Goal: Task Accomplishment & Management: Complete application form

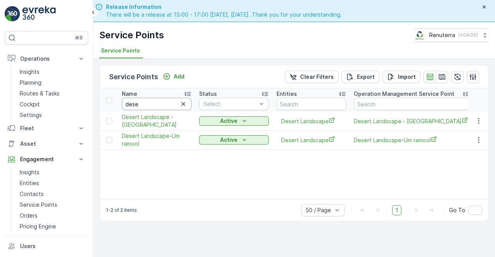
click at [147, 105] on input "dese" at bounding box center [157, 104] width 70 height 12
type input "disc"
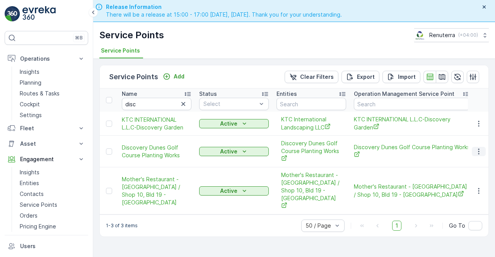
click at [475, 149] on button "button" at bounding box center [479, 151] width 14 height 9
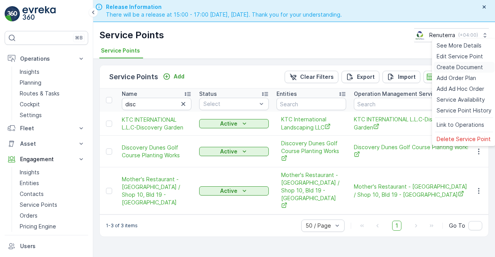
click at [453, 66] on span "Create Document" at bounding box center [460, 67] width 46 height 8
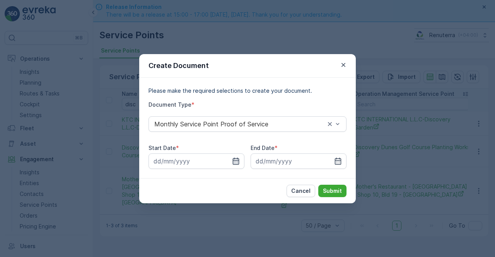
click at [234, 164] on icon "button" at bounding box center [236, 160] width 7 height 7
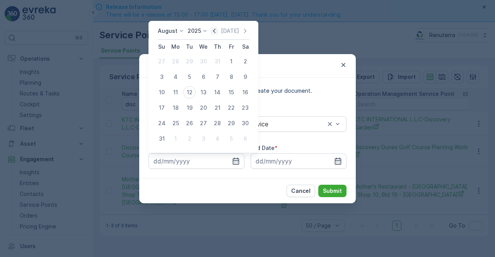
click at [215, 33] on icon "button" at bounding box center [214, 31] width 8 height 8
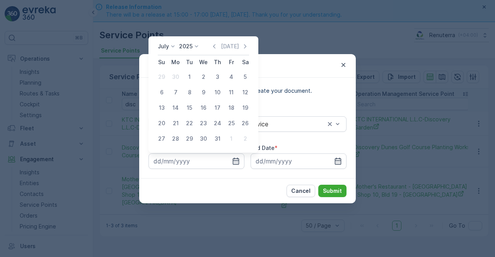
click at [188, 76] on div "1" at bounding box center [189, 77] width 12 height 12
type input "01.07.2025"
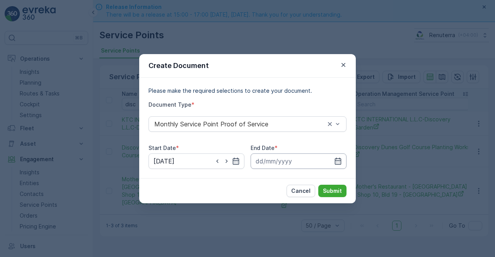
click at [332, 164] on input at bounding box center [299, 161] width 96 height 15
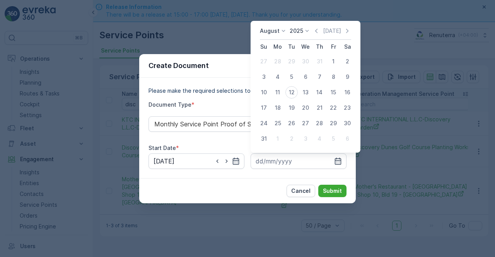
drag, startPoint x: 320, startPoint y: 31, endPoint x: 316, endPoint y: 64, distance: 32.7
click at [319, 32] on icon "button" at bounding box center [317, 31] width 8 height 8
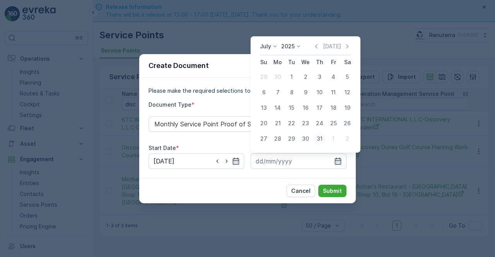
click at [322, 138] on div "31" at bounding box center [319, 139] width 12 height 12
type input "31.07.2025"
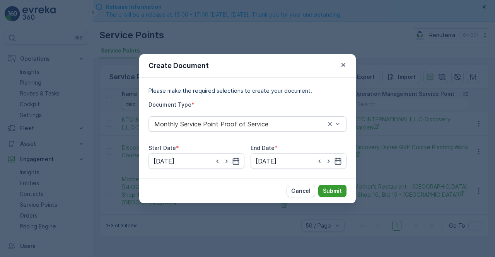
click at [340, 188] on p "Submit" at bounding box center [332, 191] width 19 height 8
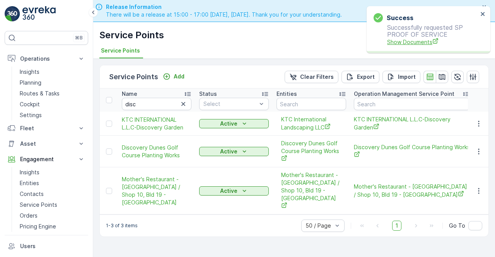
click at [405, 44] on span "Show Documents" at bounding box center [432, 42] width 91 height 8
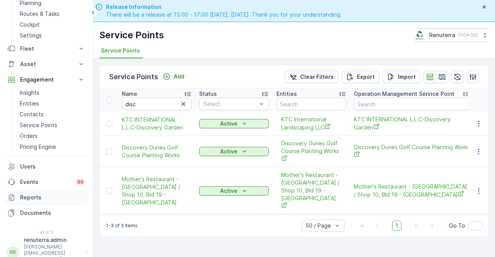
scroll to position [80, 0]
click at [36, 208] on link "Documents" at bounding box center [47, 212] width 84 height 15
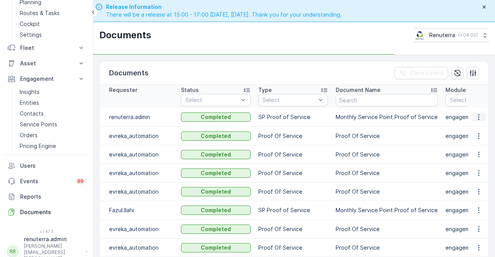
click at [479, 121] on button "button" at bounding box center [479, 117] width 14 height 9
click at [475, 118] on icon "button" at bounding box center [479, 117] width 8 height 8
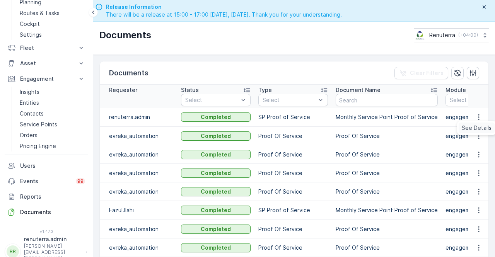
click at [474, 126] on span "See Details" at bounding box center [477, 128] width 30 height 8
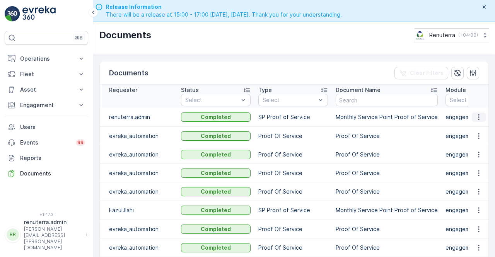
click at [479, 119] on icon "button" at bounding box center [479, 117] width 8 height 8
click at [477, 125] on span "See Details" at bounding box center [477, 128] width 30 height 8
click at [68, 103] on p "Engagement" at bounding box center [46, 105] width 53 height 8
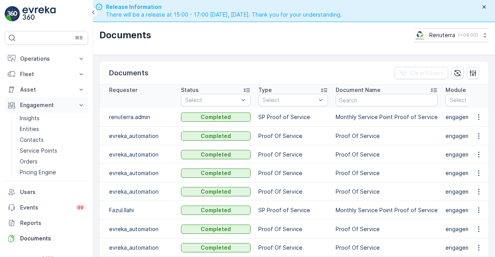
click at [68, 103] on p "Engagement" at bounding box center [46, 105] width 53 height 8
